Goal: Information Seeking & Learning: Learn about a topic

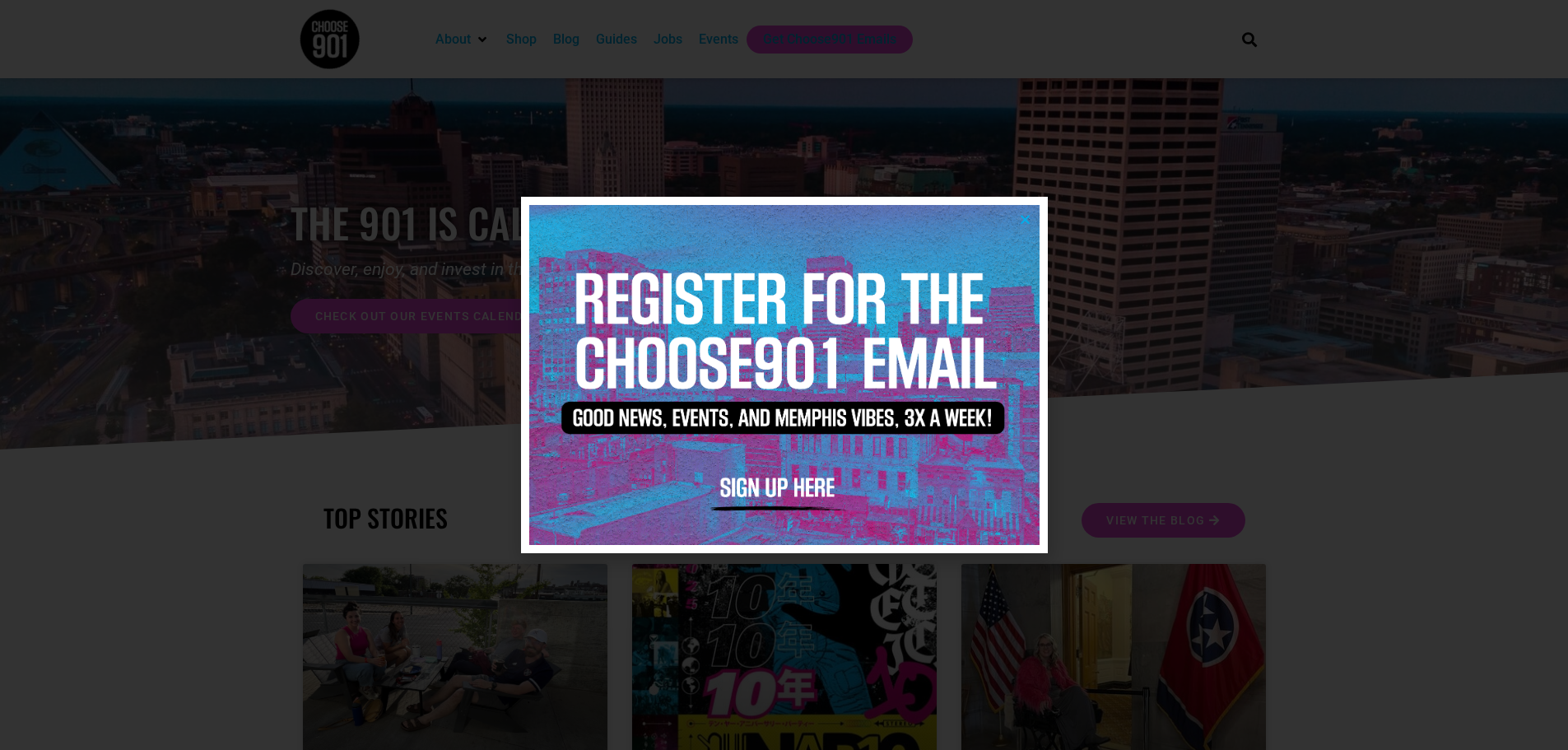
click at [1026, 218] on icon "Close" at bounding box center [1025, 219] width 12 height 12
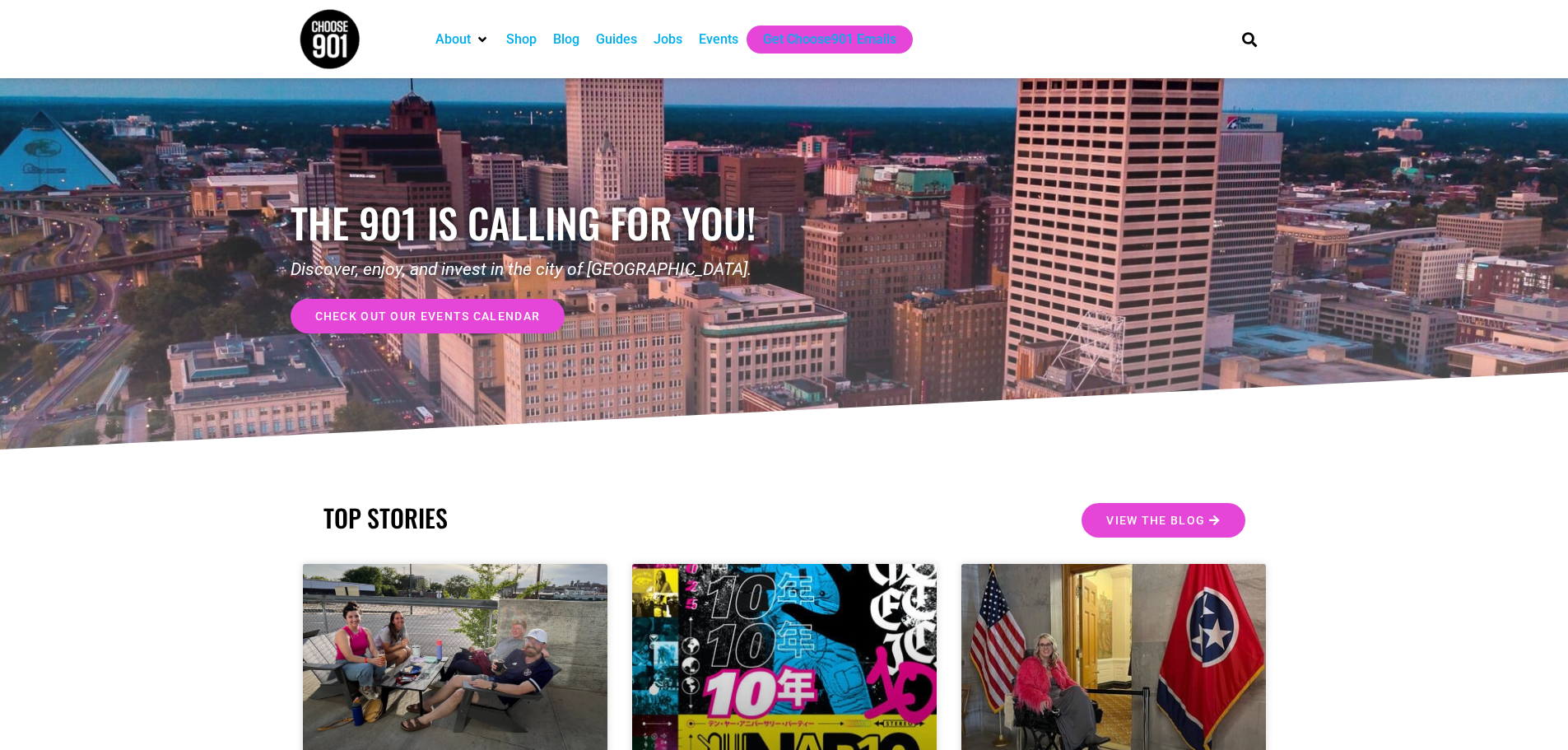
click at [668, 41] on div "Jobs" at bounding box center [668, 40] width 29 height 19
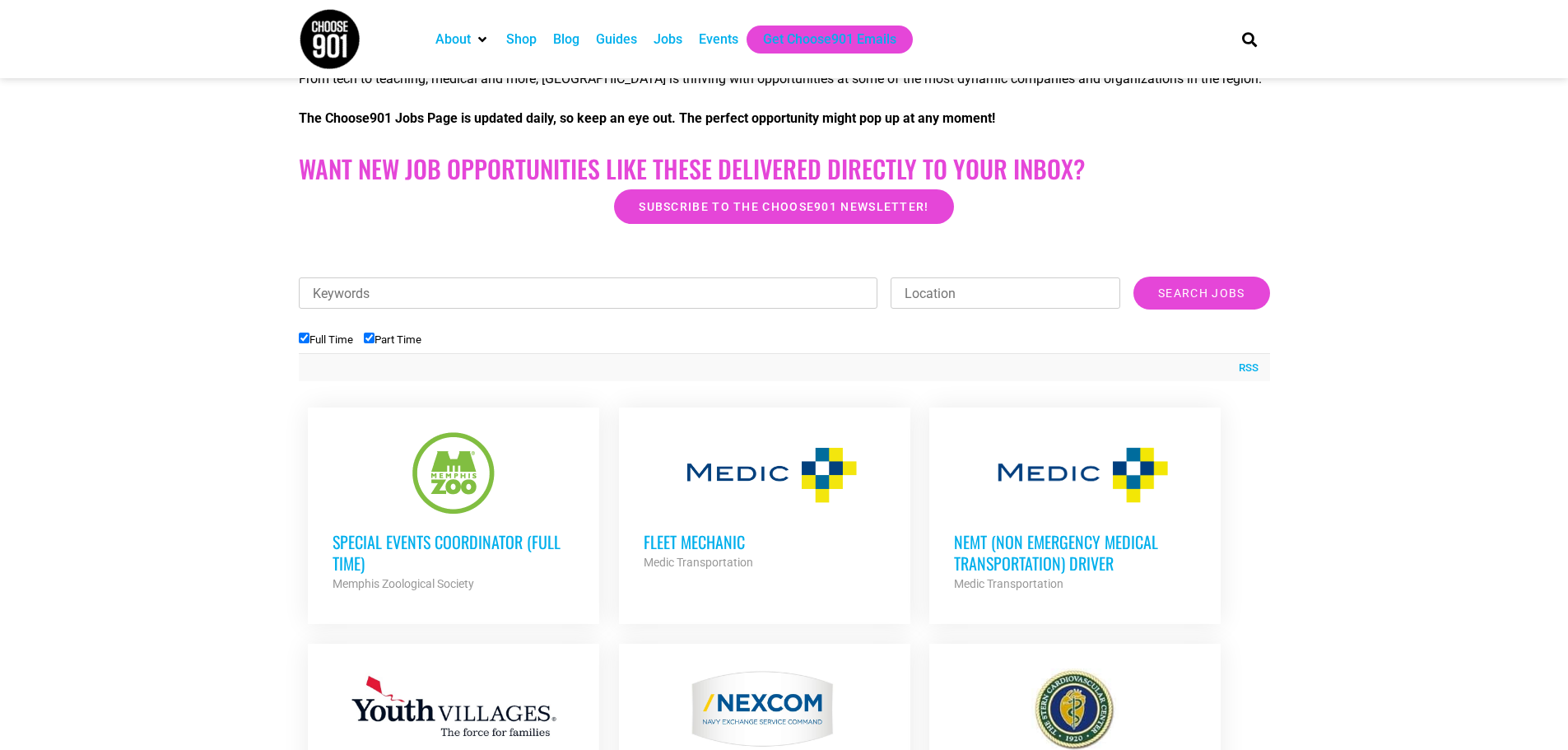
scroll to position [412, 0]
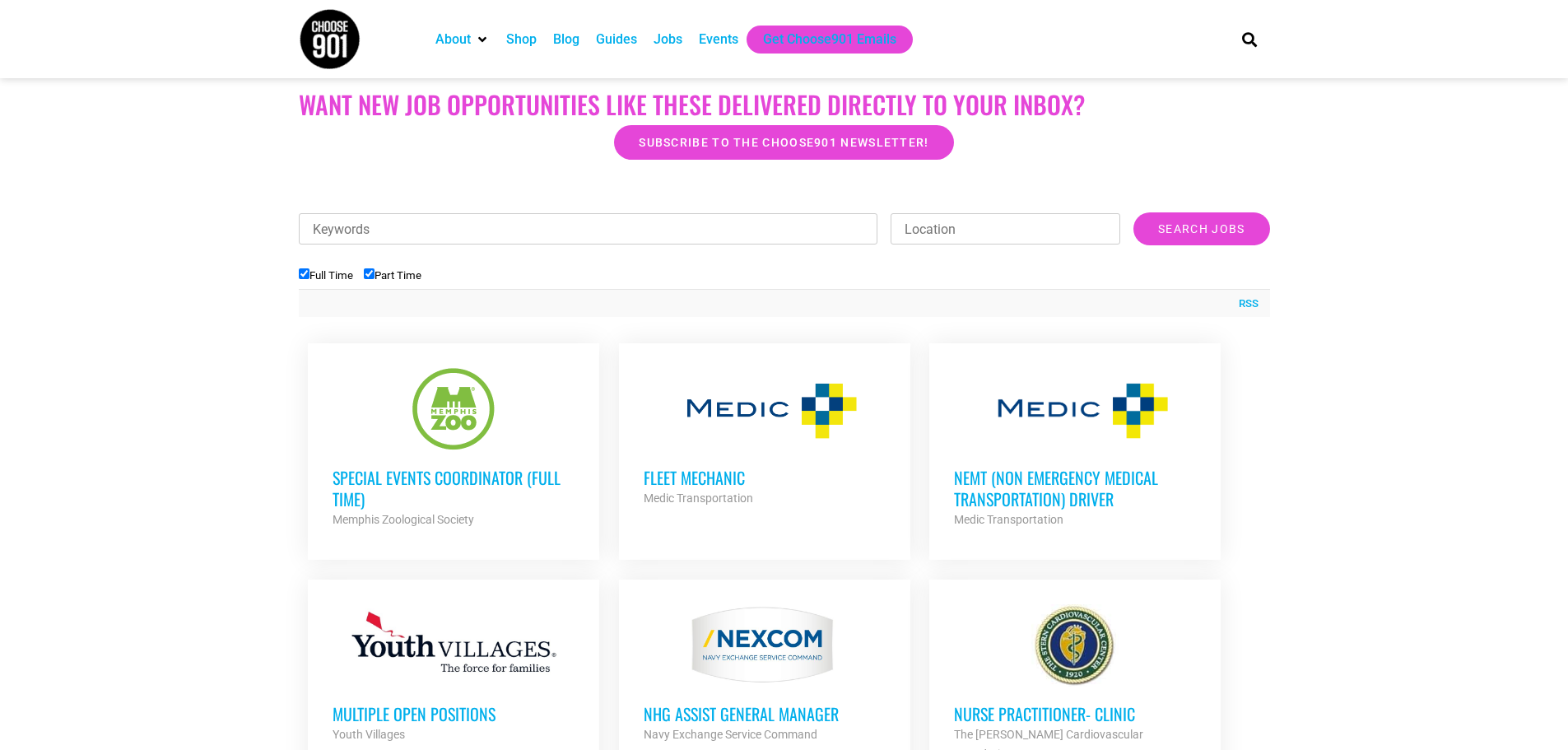
click at [421, 475] on h3 "Special Events Coordinator (Full Time)" at bounding box center [453, 488] width 242 height 42
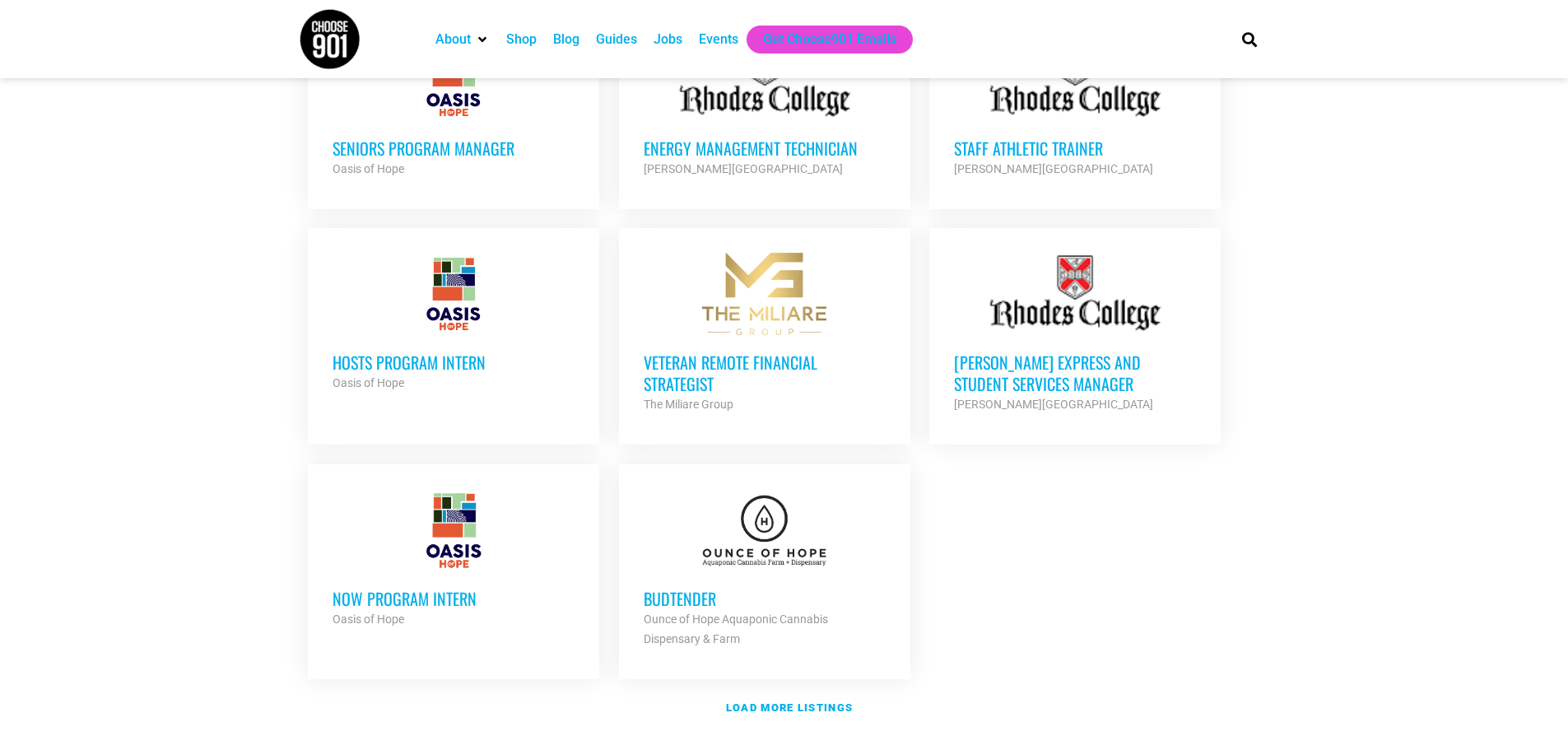
scroll to position [1728, 0]
